Goal: Browse casually

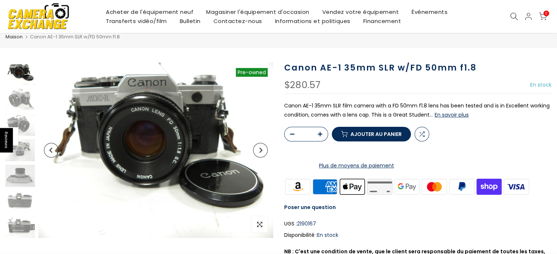
scroll to position [24, 0]
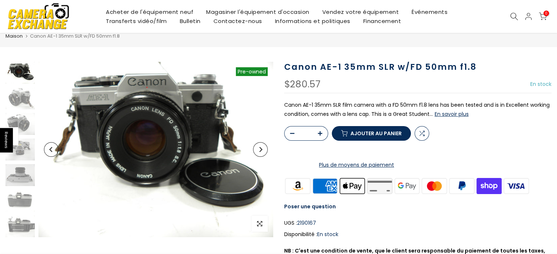
click at [258, 150] on icon "Next" at bounding box center [260, 149] width 5 height 5
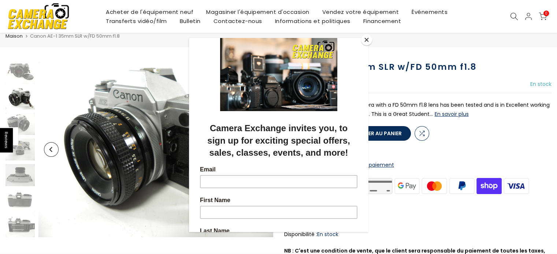
click at [367, 40] on button "Close" at bounding box center [366, 39] width 11 height 11
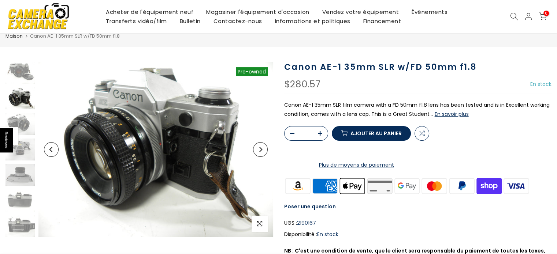
click at [442, 112] on button "En savoir plus" at bounding box center [451, 114] width 34 height 7
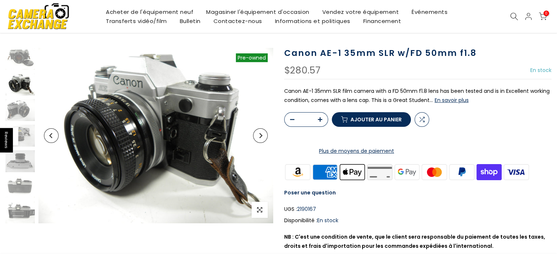
scroll to position [38, 0]
click at [259, 137] on icon "Next" at bounding box center [260, 135] width 3 height 5
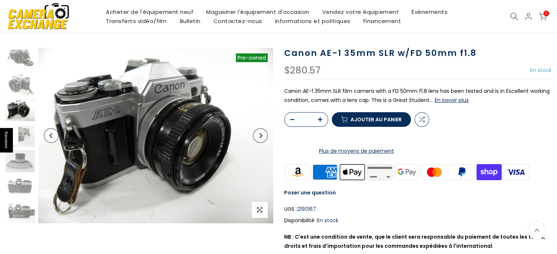
scroll to position [38, 0]
click at [259, 137] on icon "Next" at bounding box center [260, 136] width 5 height 5
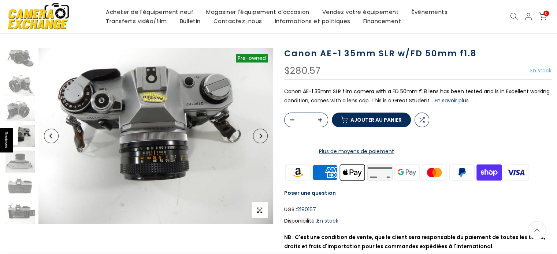
scroll to position [38, 0]
click at [259, 137] on icon "Next" at bounding box center [260, 135] width 5 height 5
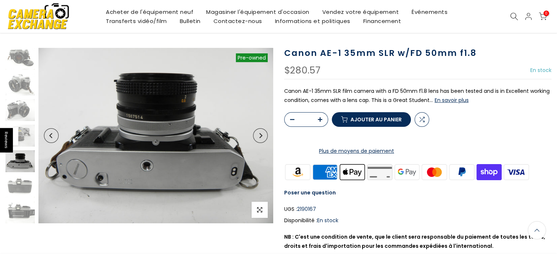
click at [259, 137] on icon "Next" at bounding box center [260, 135] width 3 height 5
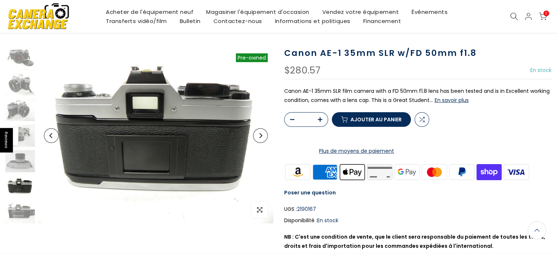
scroll to position [38, 0]
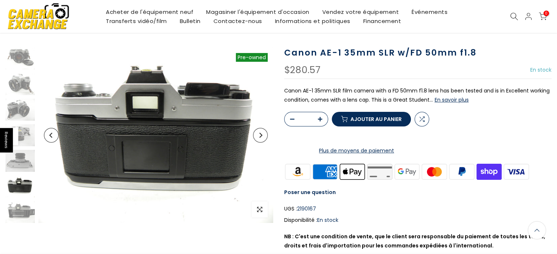
click at [259, 137] on icon "Next" at bounding box center [260, 135] width 5 height 5
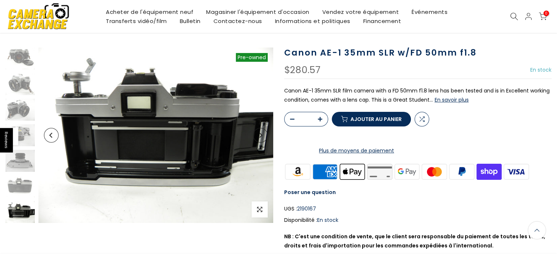
scroll to position [38, 0]
click at [259, 137] on icon "Next" at bounding box center [260, 135] width 5 height 5
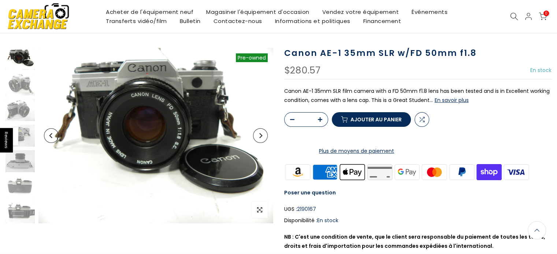
click at [456, 97] on button "En savoir plus" at bounding box center [451, 100] width 34 height 7
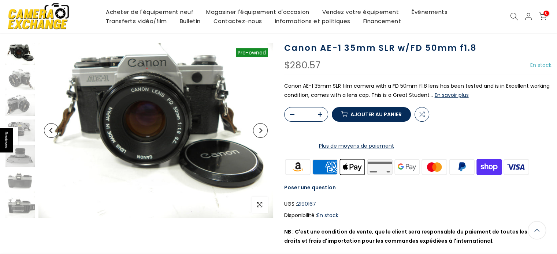
scroll to position [48, 0]
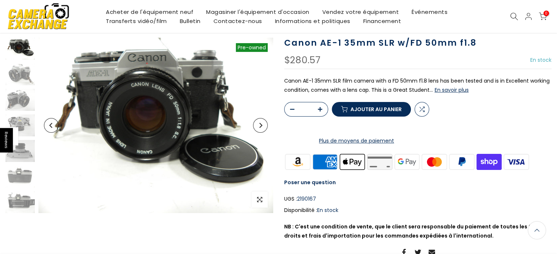
click at [258, 124] on icon "Next" at bounding box center [260, 125] width 5 height 5
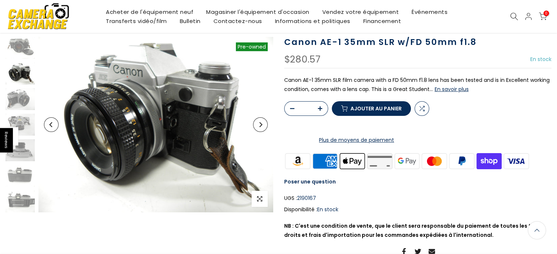
scroll to position [48, 0]
click at [258, 124] on icon "Next" at bounding box center [260, 125] width 5 height 5
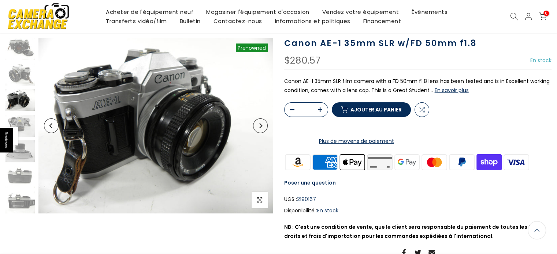
scroll to position [48, 0]
click at [258, 124] on icon "Next" at bounding box center [260, 125] width 5 height 5
